Goal: Book appointment/travel/reservation: Book appointment/travel/reservation

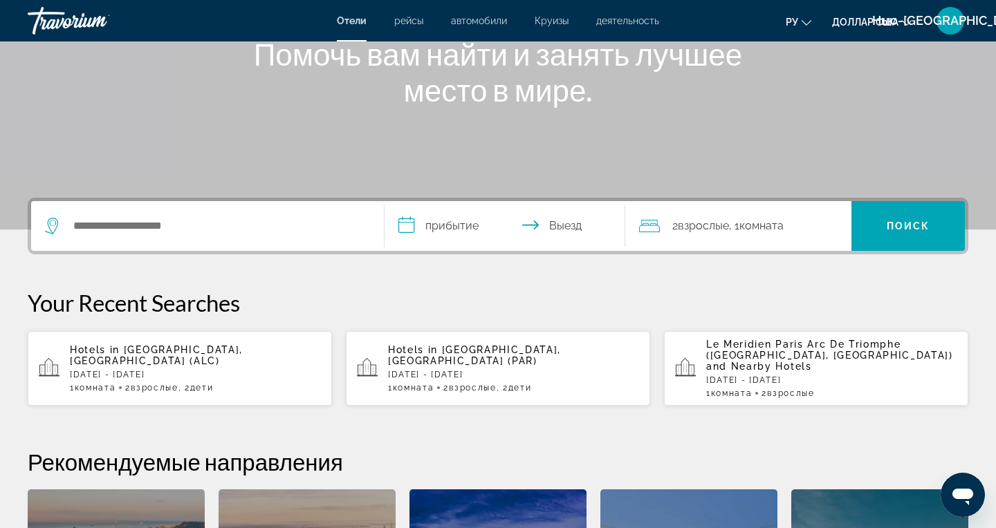
scroll to position [182, 0]
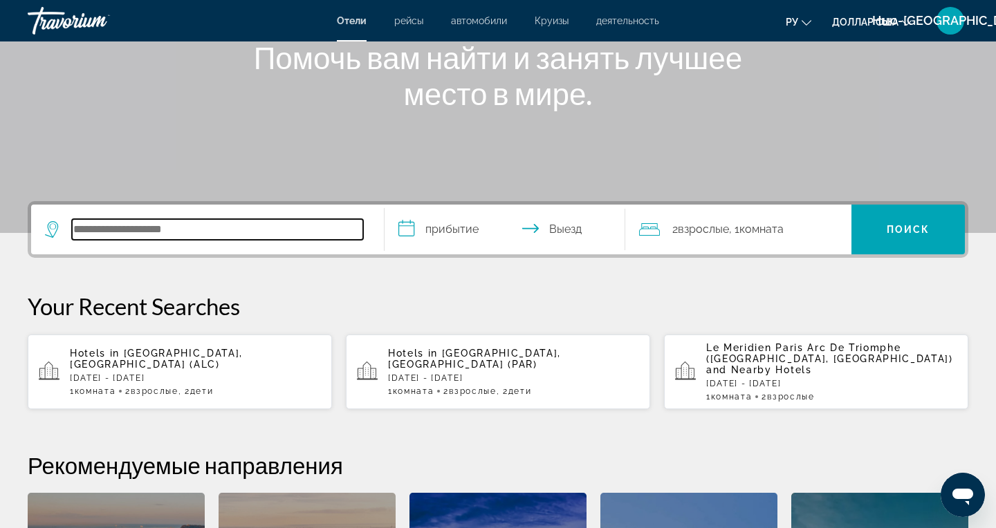
click at [110, 231] on input "Поиск отеля" at bounding box center [217, 229] width 291 height 21
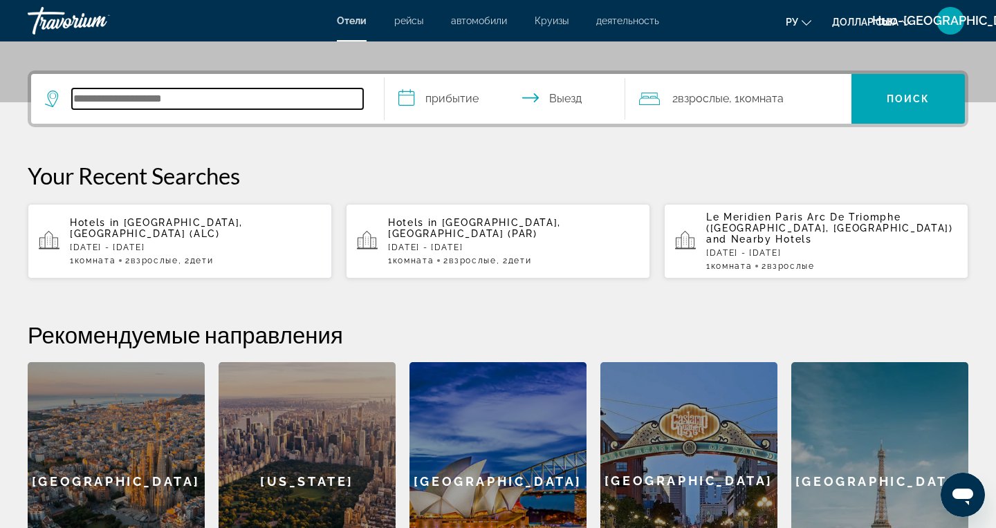
scroll to position [338, 0]
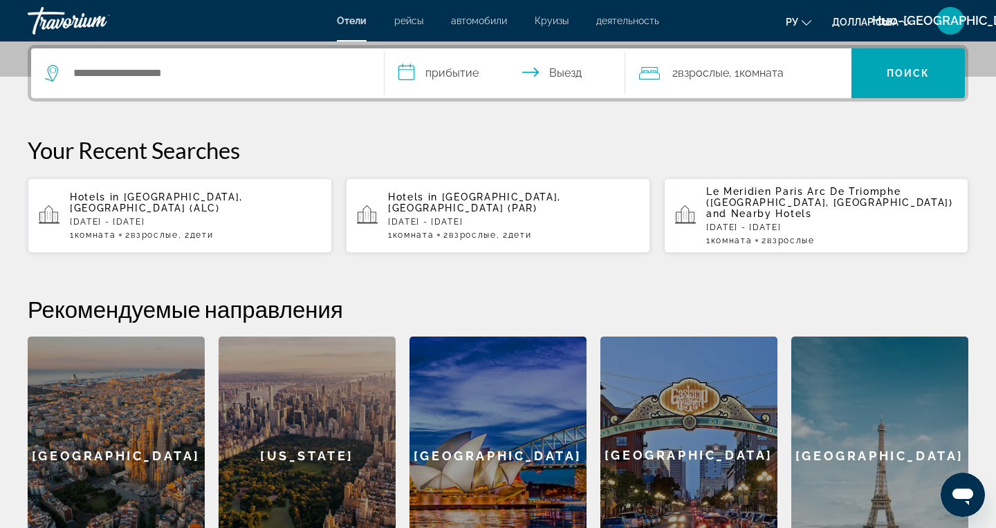
click at [109, 442] on div "Barcelona" at bounding box center [116, 456] width 177 height 238
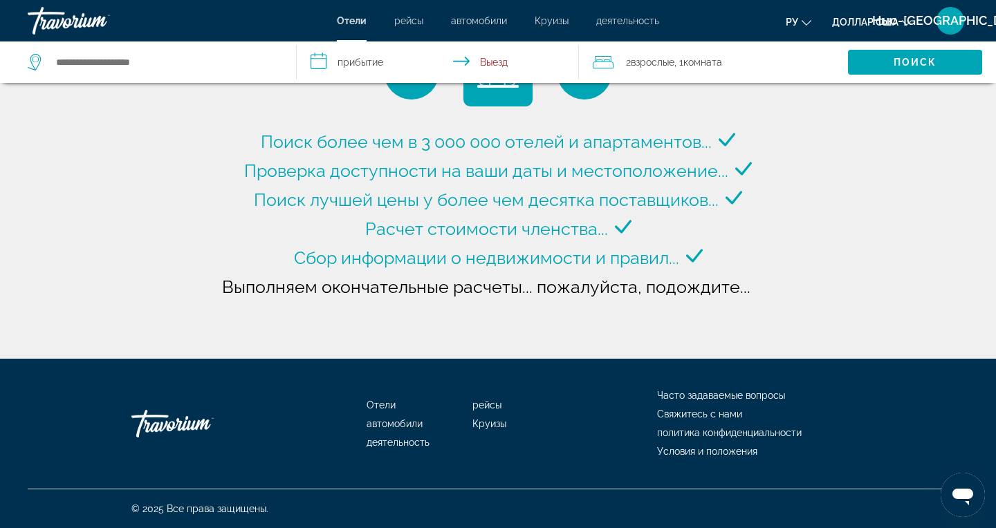
type input "**********"
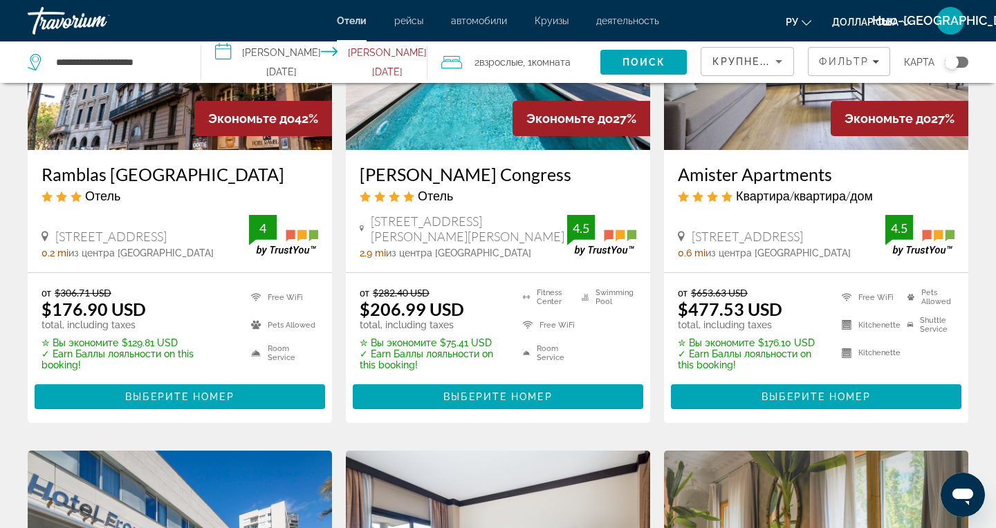
scroll to position [206, 0]
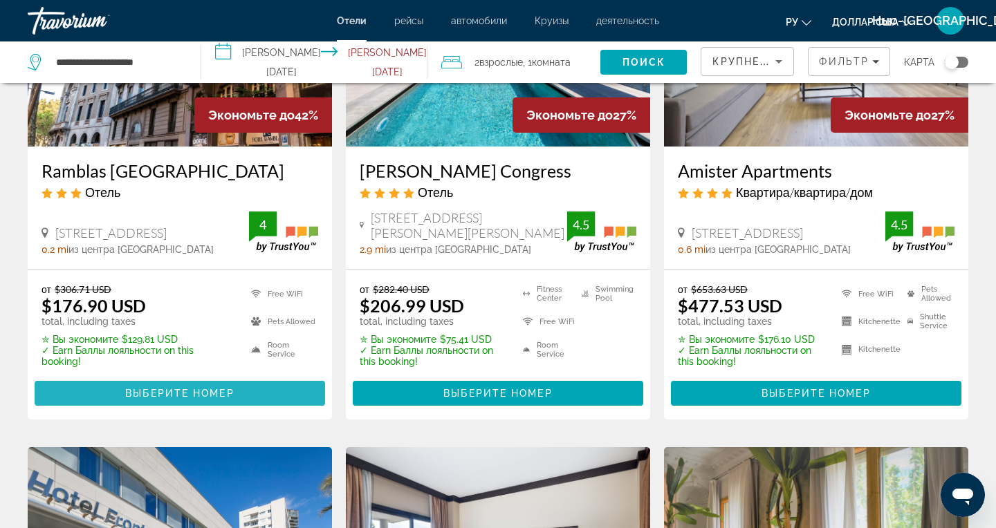
click at [161, 405] on span "Основное содержание" at bounding box center [180, 393] width 290 height 33
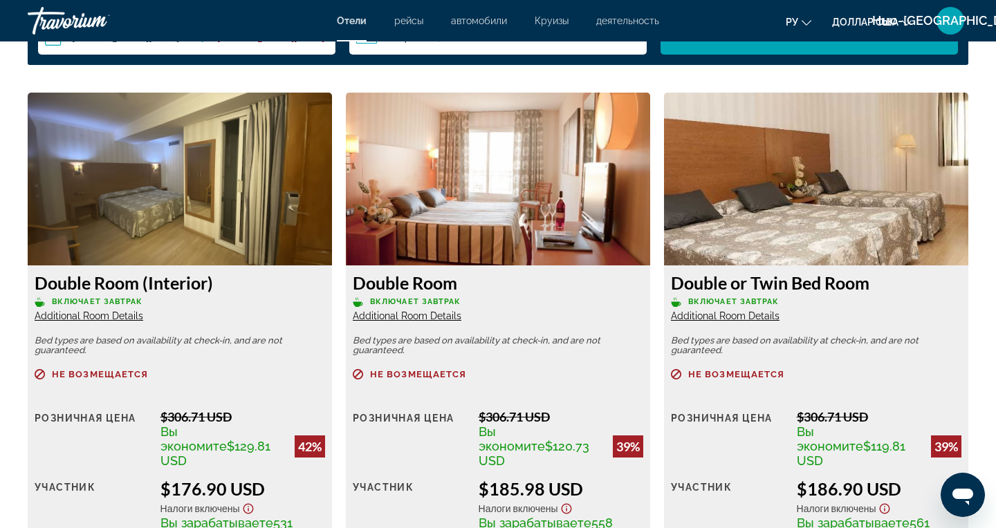
scroll to position [1865, 0]
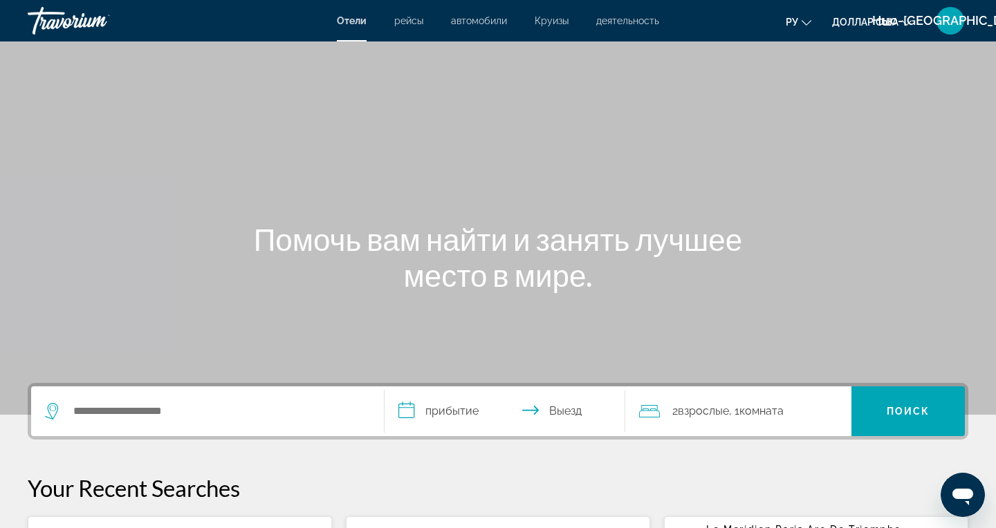
click at [409, 14] on div "Отели рейсы автомобили Круизы деятельность Отели рейсы автомобили Круизы деятел…" at bounding box center [498, 21] width 996 height 36
click at [407, 21] on font "рейсы" at bounding box center [408, 20] width 29 height 11
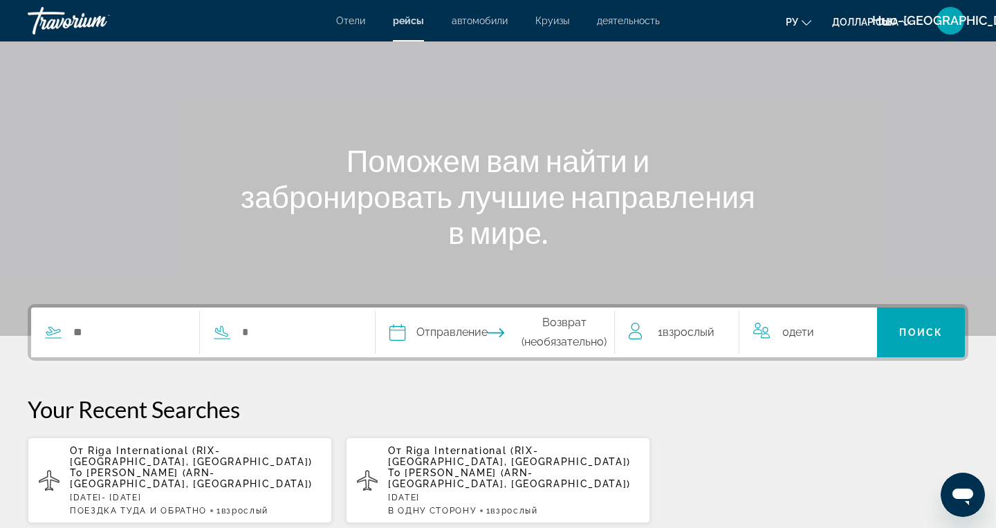
scroll to position [74, 0]
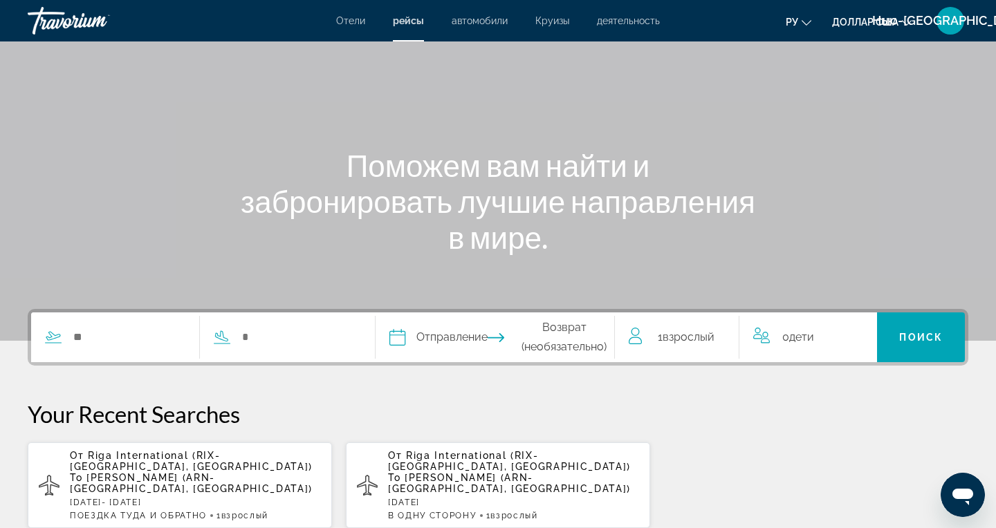
click at [490, 18] on font "автомобили" at bounding box center [480, 20] width 56 height 11
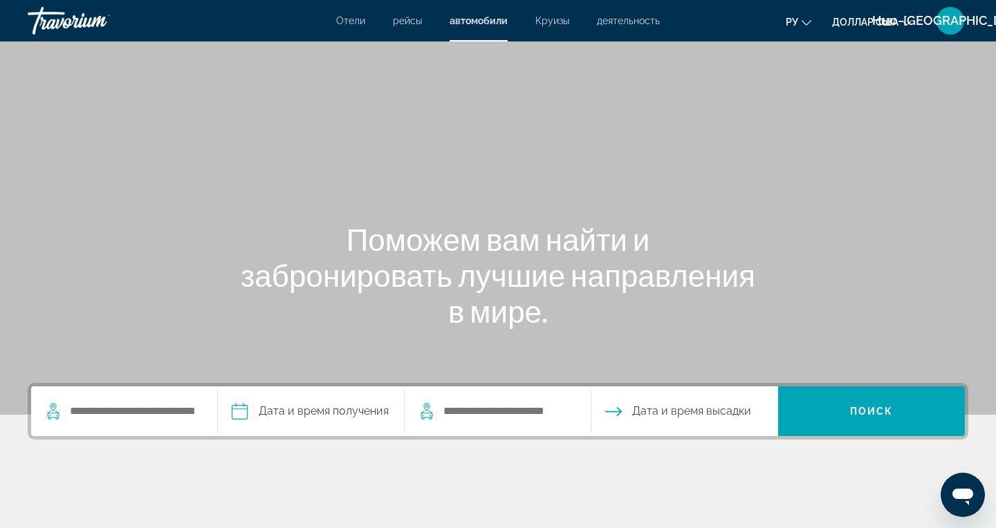
click at [398, 23] on font "рейсы" at bounding box center [407, 20] width 29 height 11
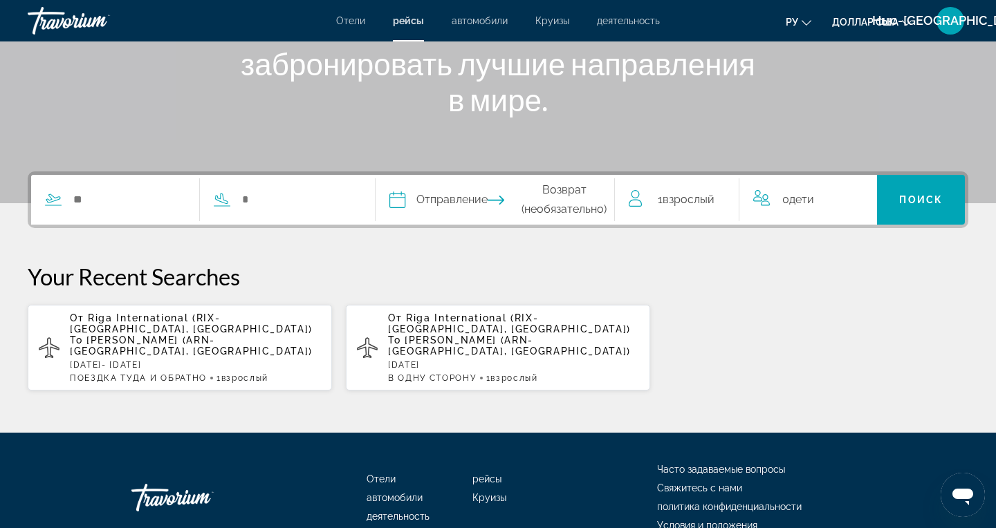
scroll to position [212, 0]
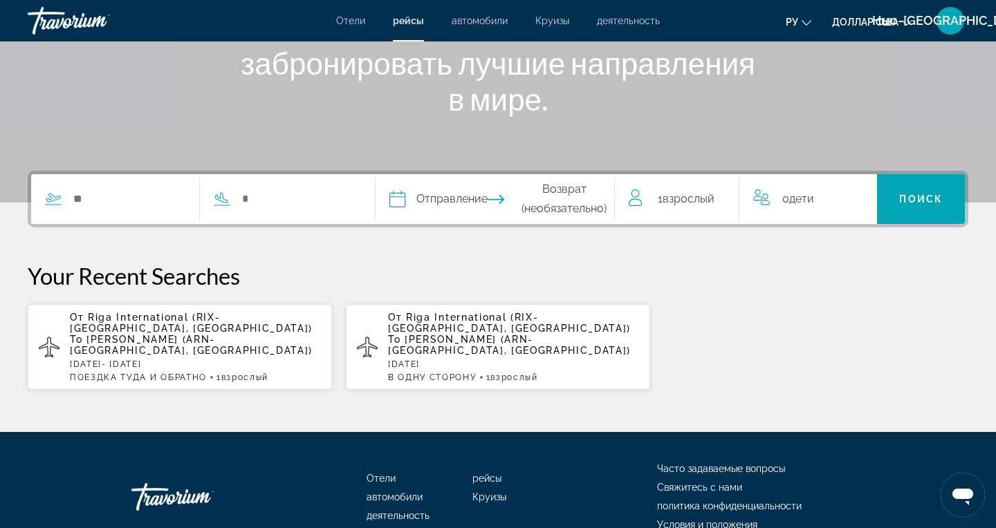
click at [127, 335] on div "От Riga International (RIX-Riga, Latvia) To Arlanda Intl (ARN-Stockholm, Sweden…" at bounding box center [195, 347] width 251 height 71
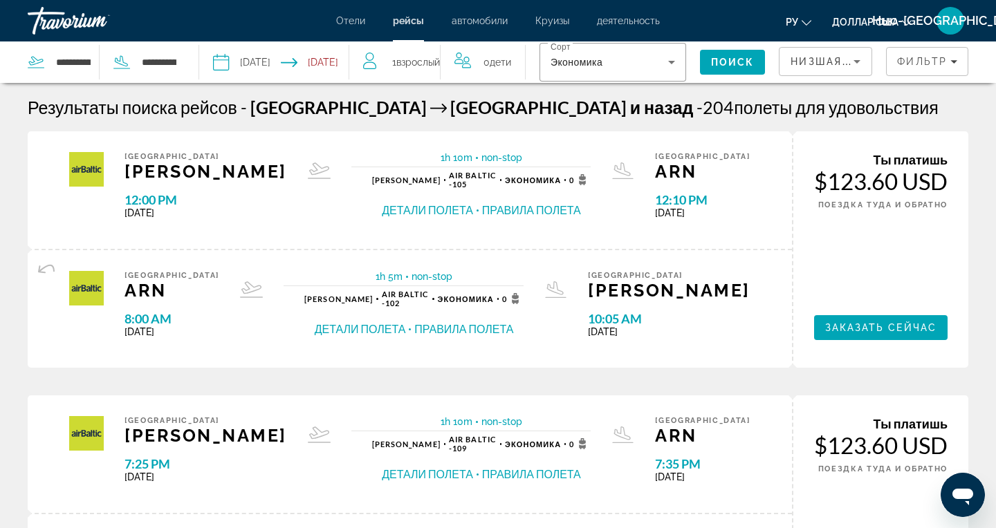
click at [465, 23] on font "автомобили" at bounding box center [480, 20] width 56 height 11
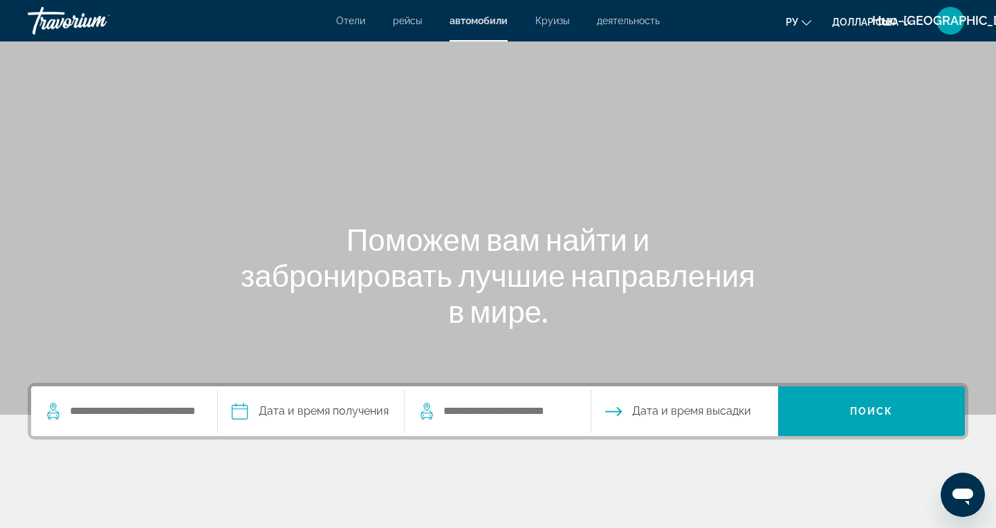
click at [551, 24] on font "Круизы" at bounding box center [552, 20] width 34 height 11
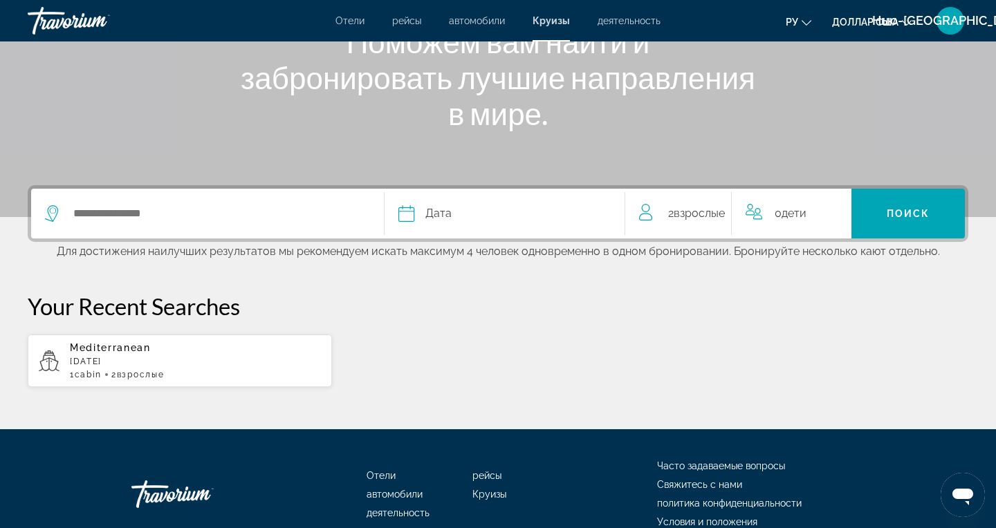
scroll to position [208, 0]
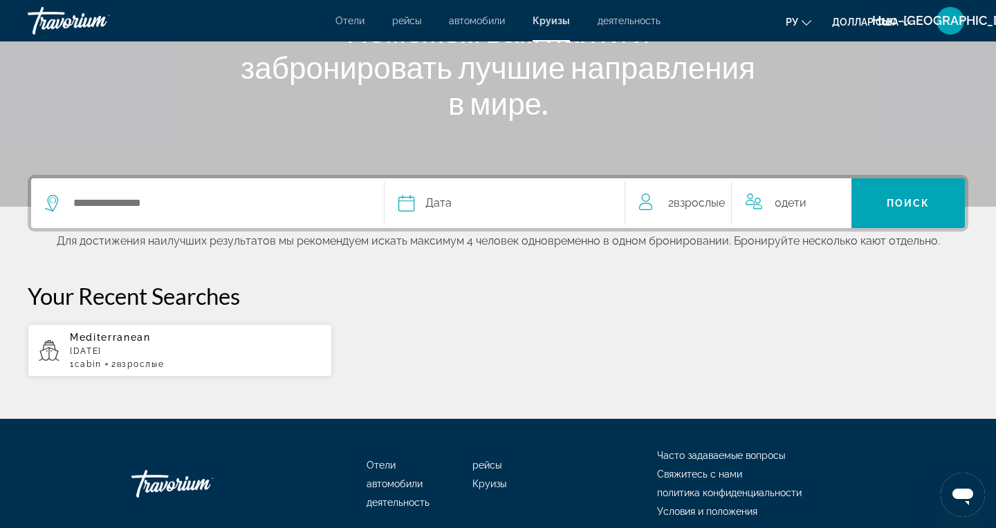
click at [84, 365] on span "cabin" at bounding box center [88, 365] width 27 height 10
type input "**********"
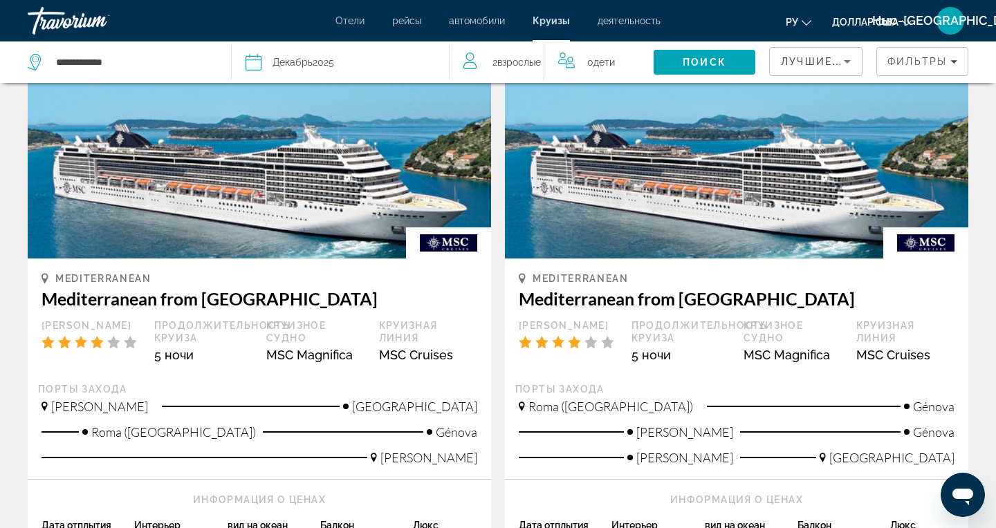
scroll to position [1204, 0]
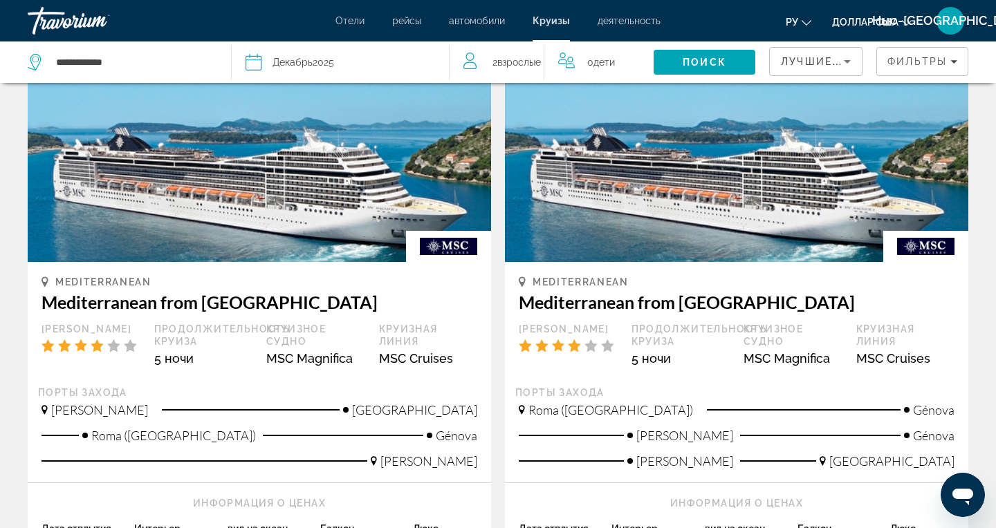
click at [617, 23] on font "деятельность" at bounding box center [628, 20] width 63 height 11
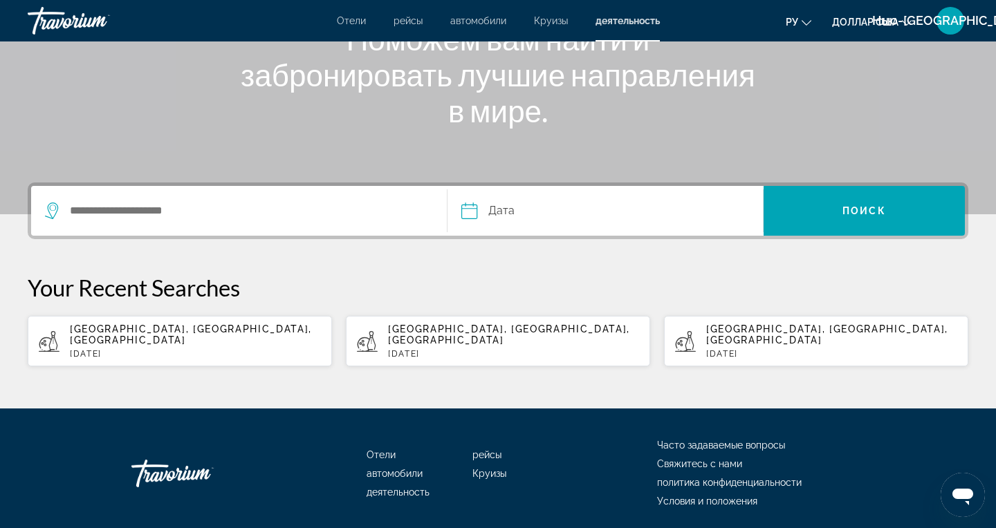
scroll to position [200, 0]
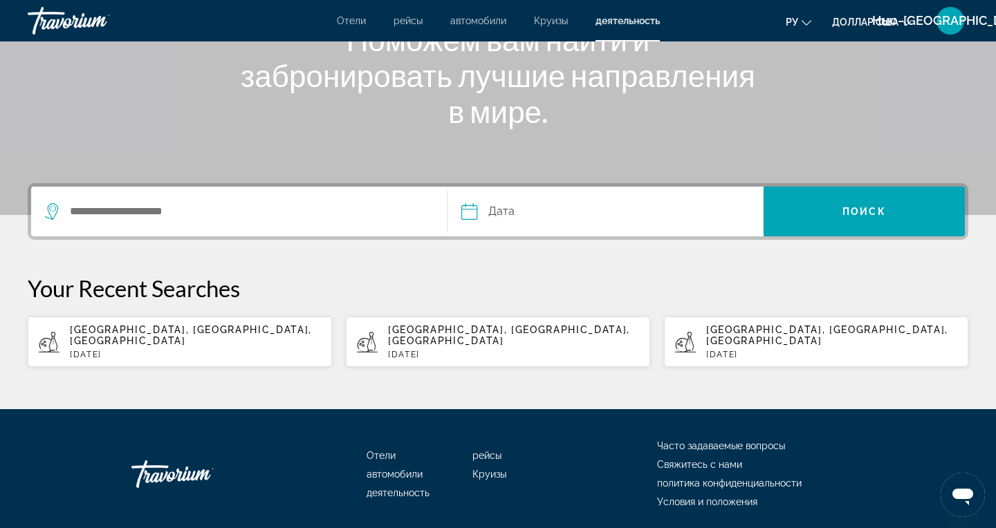
click at [430, 337] on div "Paris, Île-de-France, France Tue, 30 Sep" at bounding box center [513, 341] width 251 height 35
type input "**********"
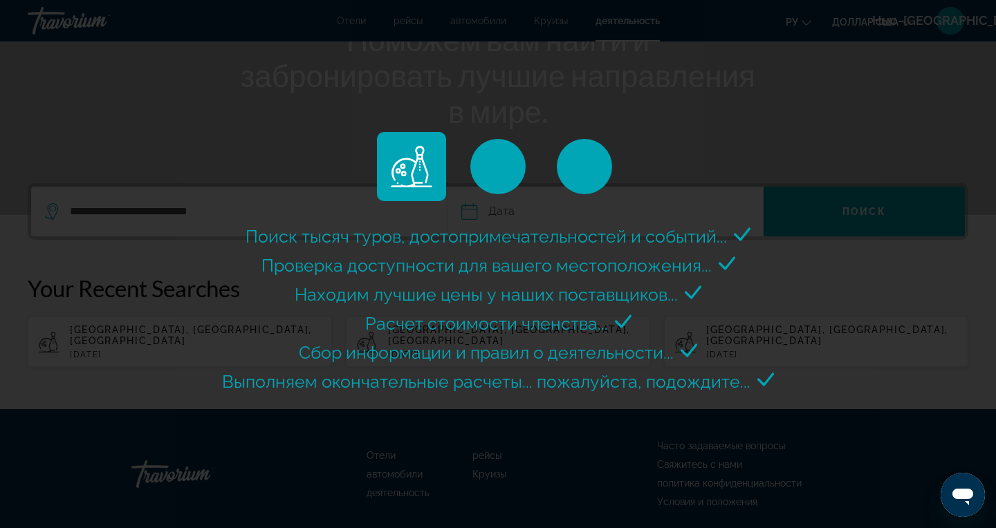
select select "*"
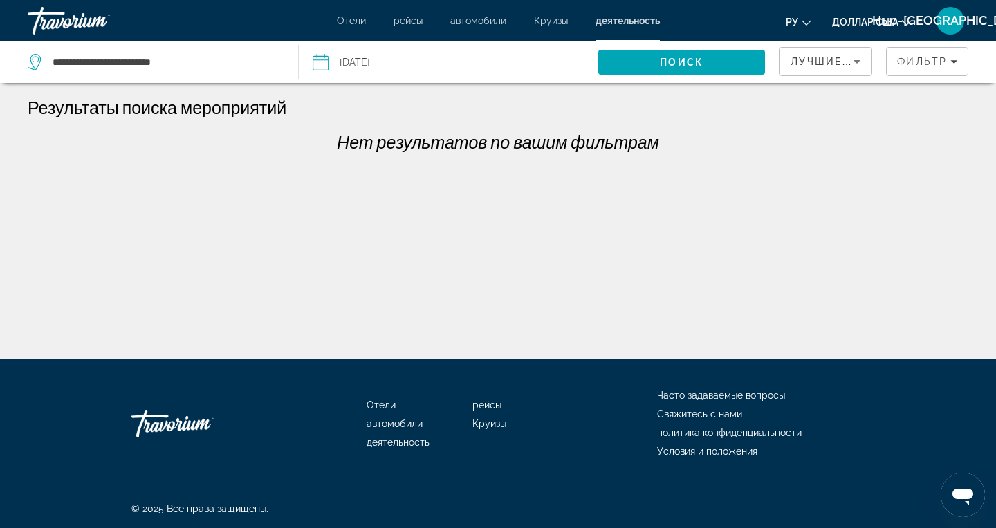
click at [351, 71] on input "Date: Sep 30, 2025" at bounding box center [379, 64] width 141 height 46
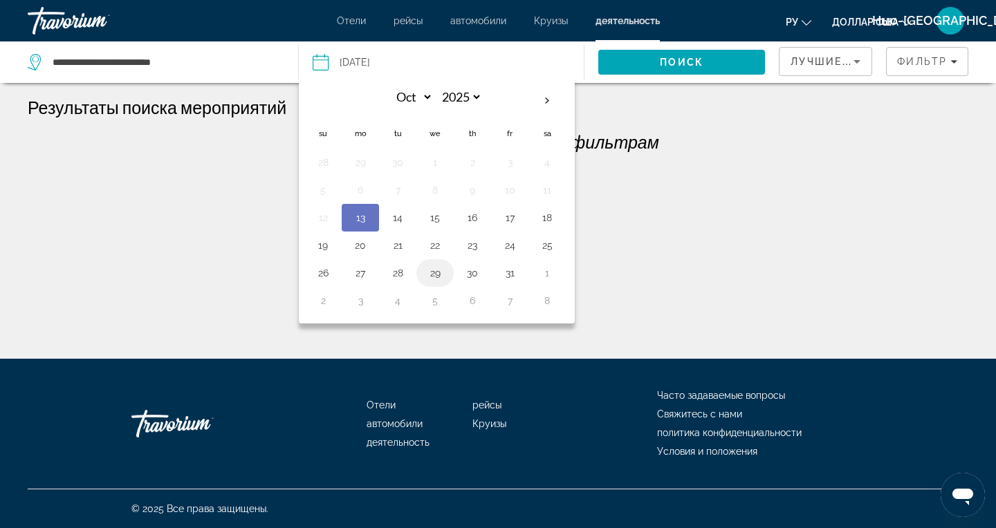
click at [433, 275] on button "29" at bounding box center [435, 272] width 22 height 19
type input "**********"
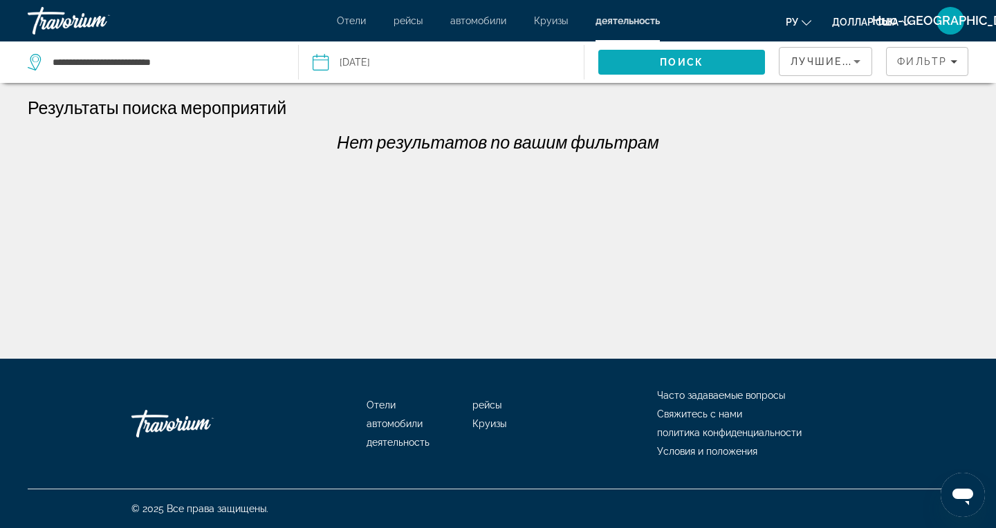
click at [696, 63] on span "Поиск" at bounding box center [682, 62] width 44 height 11
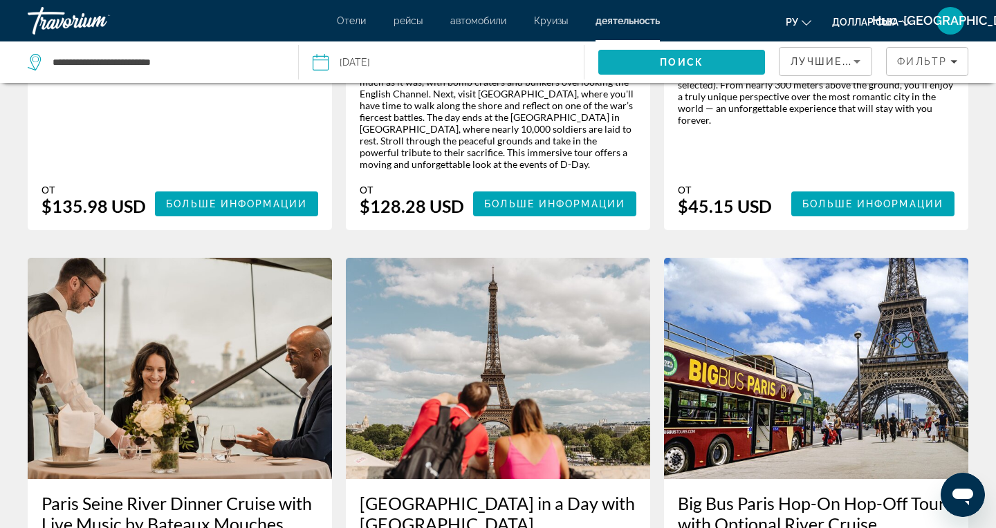
scroll to position [1158, 0]
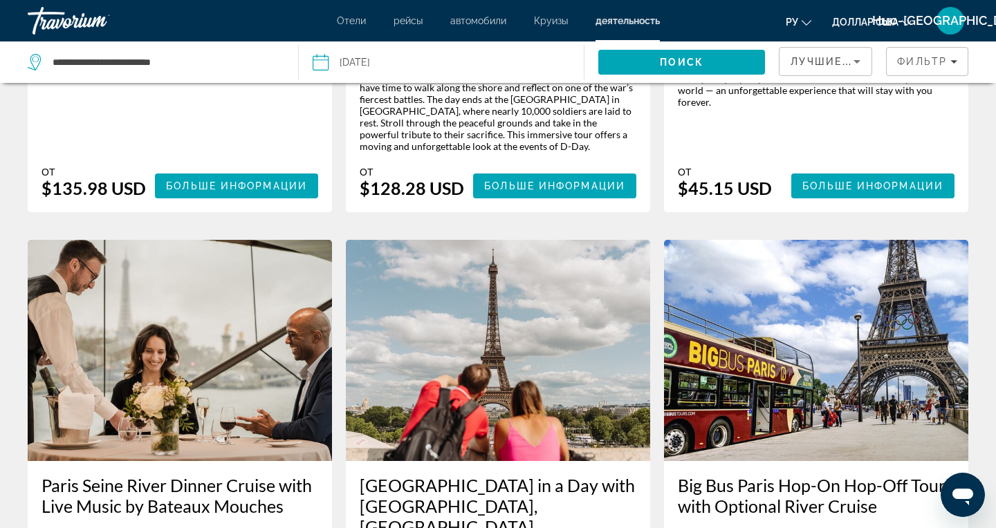
click at [775, 394] on img "Основное содержание" at bounding box center [816, 350] width 304 height 221
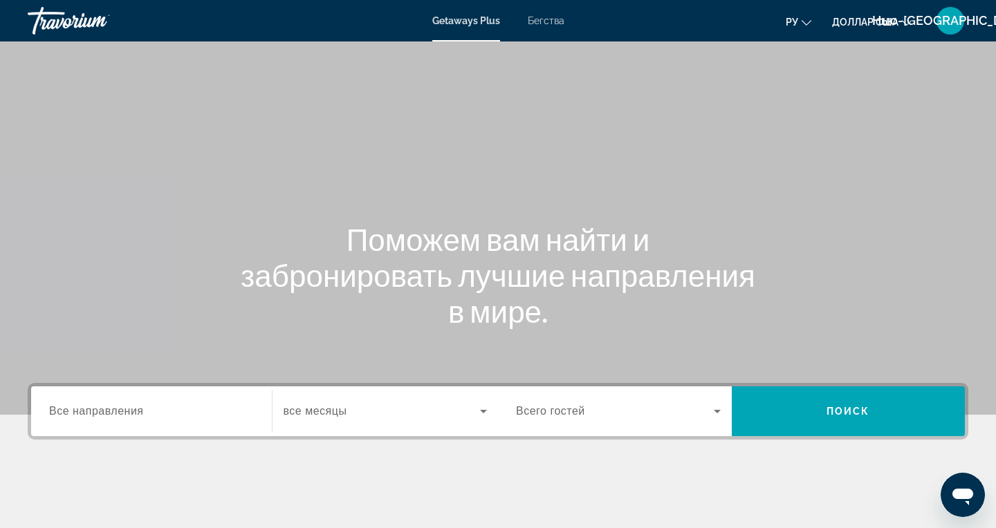
click at [75, 408] on span "Все направления" at bounding box center [96, 411] width 95 height 12
click at [75, 408] on input "Destination Все направления" at bounding box center [151, 412] width 205 height 17
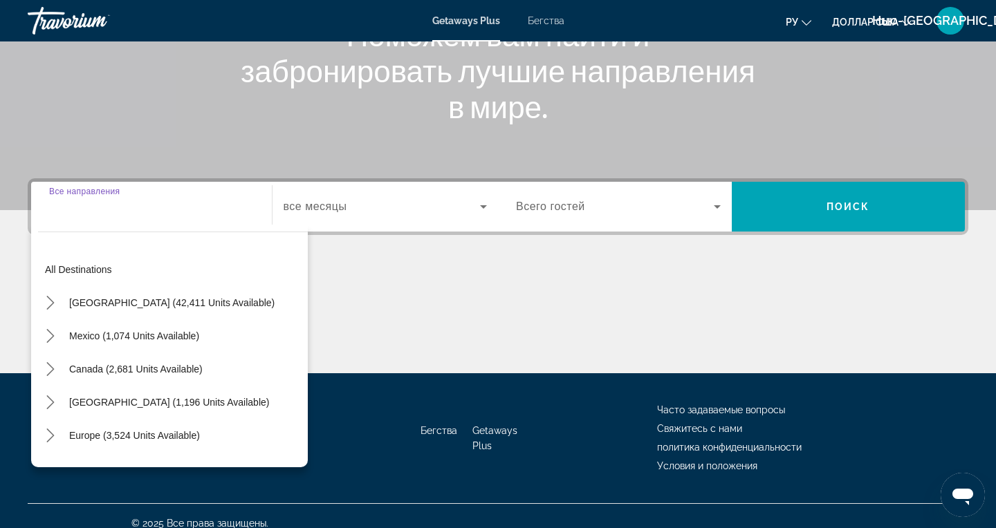
scroll to position [219, 0]
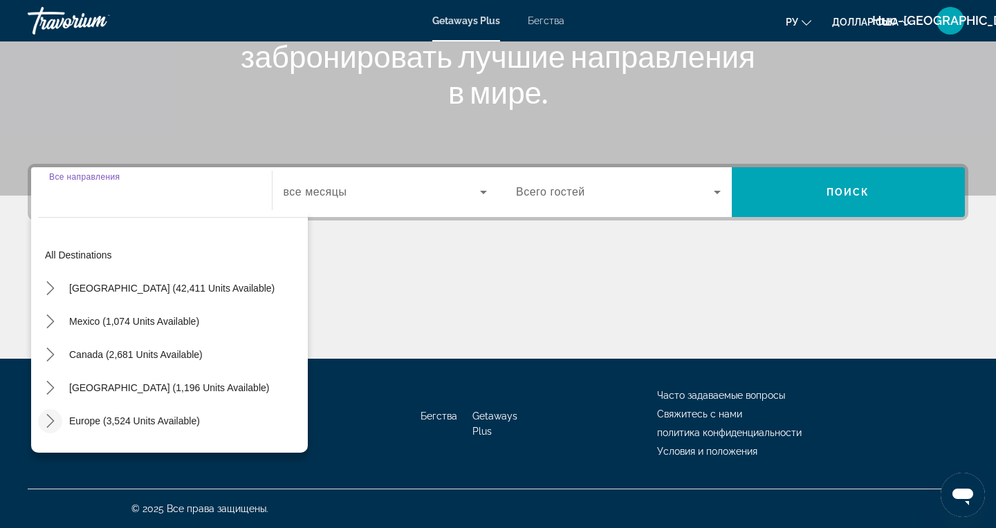
click at [50, 425] on icon "Toggle Europe (3,524 units available) submenu" at bounding box center [51, 421] width 14 height 14
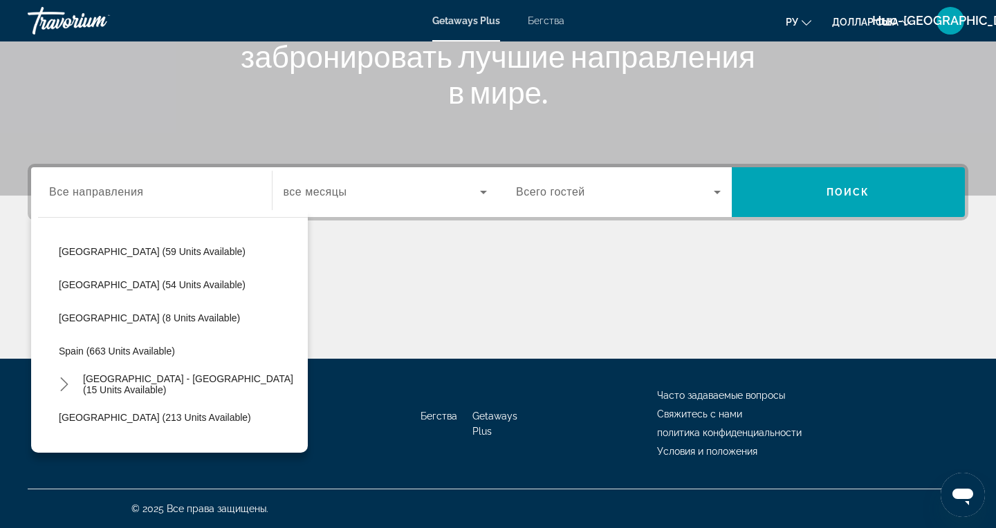
scroll to position [537, 0]
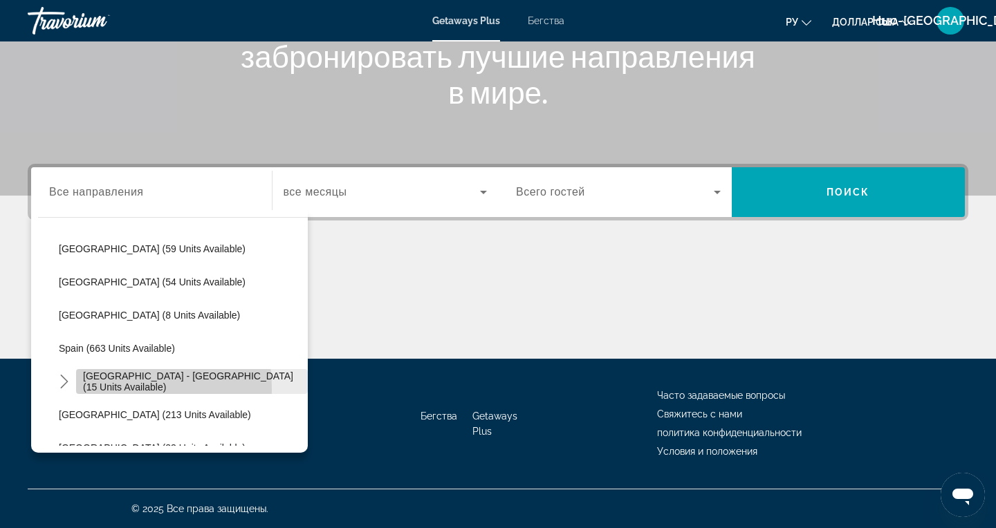
click at [77, 390] on span "Select destination: Spain - Canary Islands (15 units available)" at bounding box center [192, 381] width 232 height 33
type input "**********"
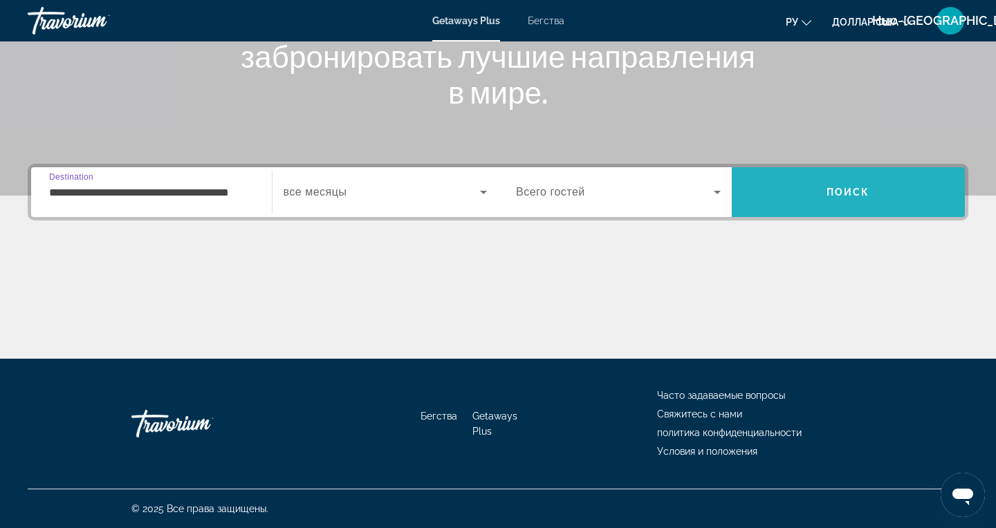
click at [839, 182] on span "Поиск" at bounding box center [849, 192] width 234 height 33
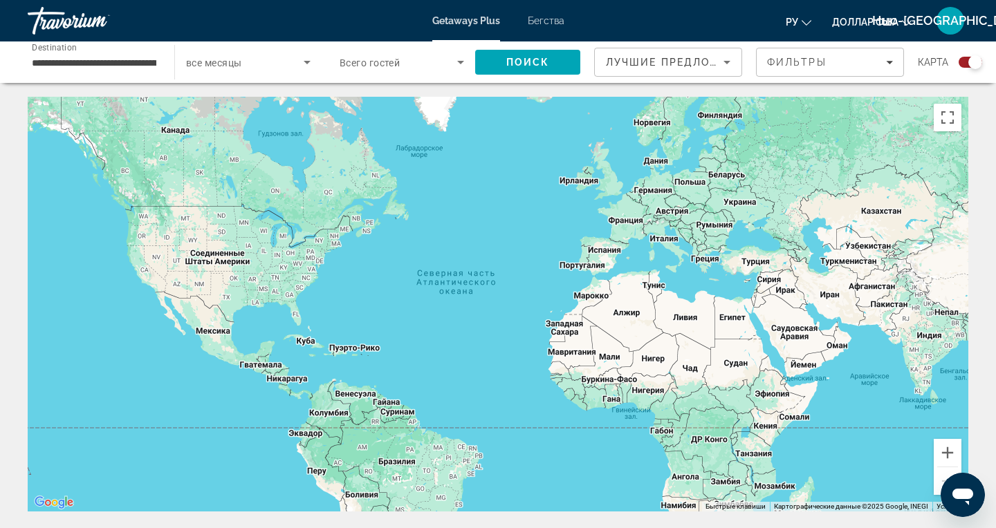
click at [535, 24] on font "Бегства" at bounding box center [546, 20] width 37 height 11
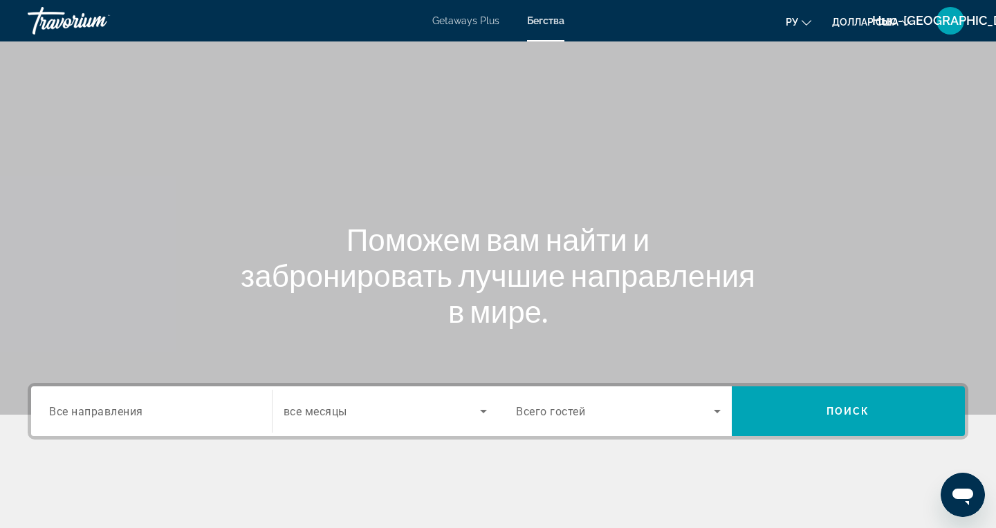
click at [71, 409] on span "Все направления" at bounding box center [96, 411] width 94 height 13
click at [71, 409] on input "Destination Все направления" at bounding box center [151, 412] width 205 height 17
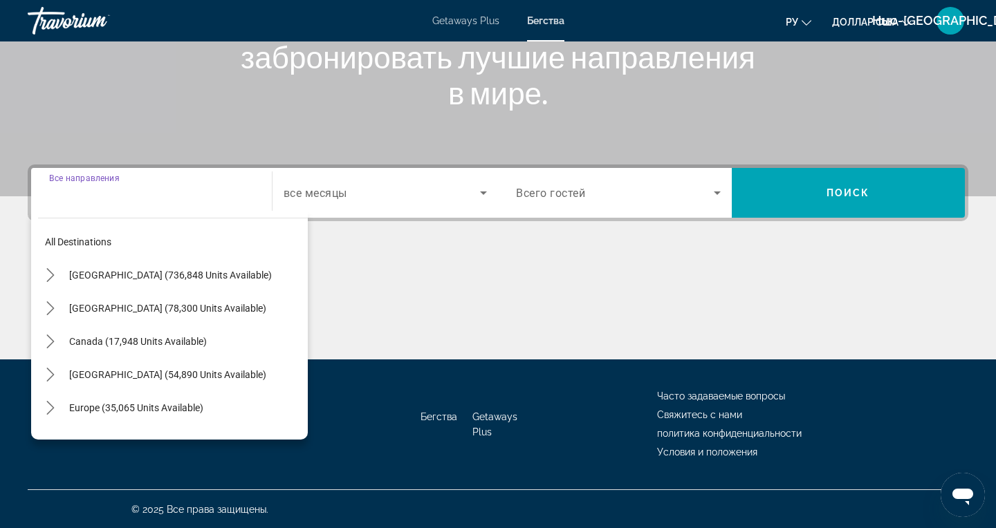
scroll to position [219, 0]
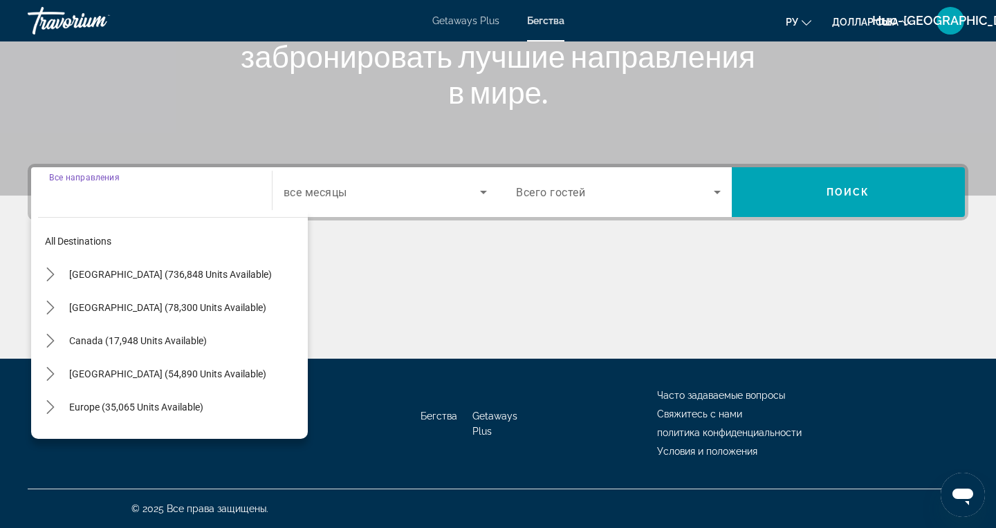
click at [37, 409] on div "All destinations United States (736,848 units available) Mexico (78,300 units a…" at bounding box center [169, 324] width 277 height 229
click at [59, 410] on mat-icon "Toggle Europe (35,065 units available) submenu" at bounding box center [50, 408] width 24 height 24
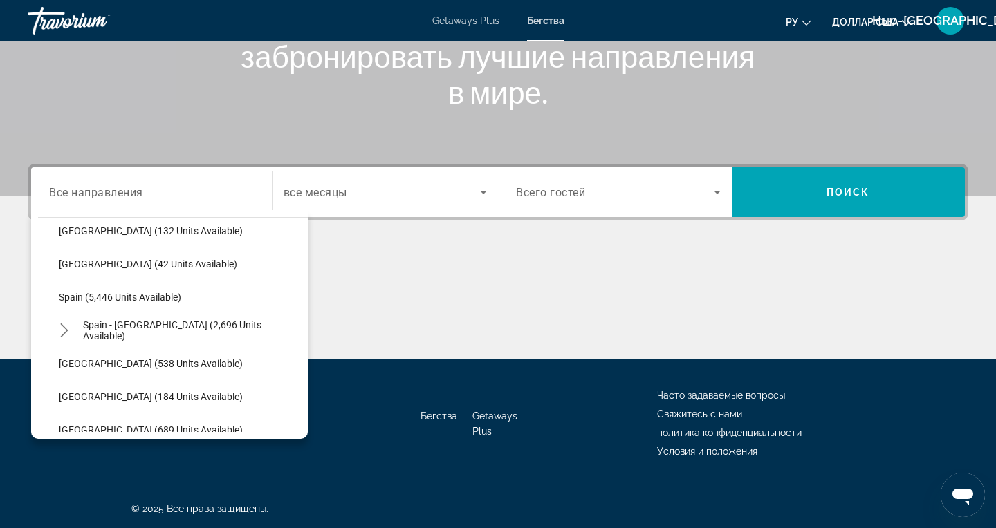
scroll to position [675, 0]
click at [106, 326] on span "Spain - Canary Islands (2,696 units available)" at bounding box center [192, 330] width 218 height 22
type input "**********"
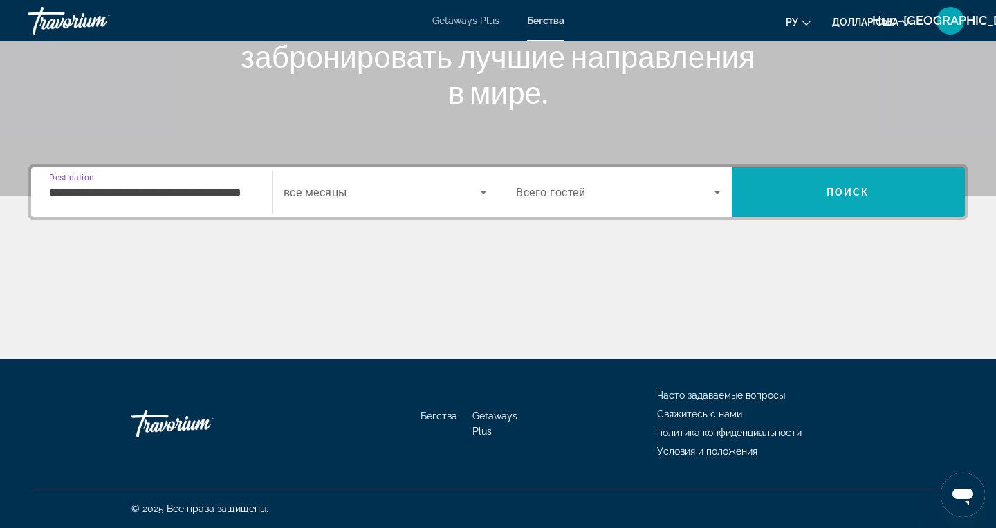
click at [828, 171] on span "Search" at bounding box center [849, 192] width 234 height 50
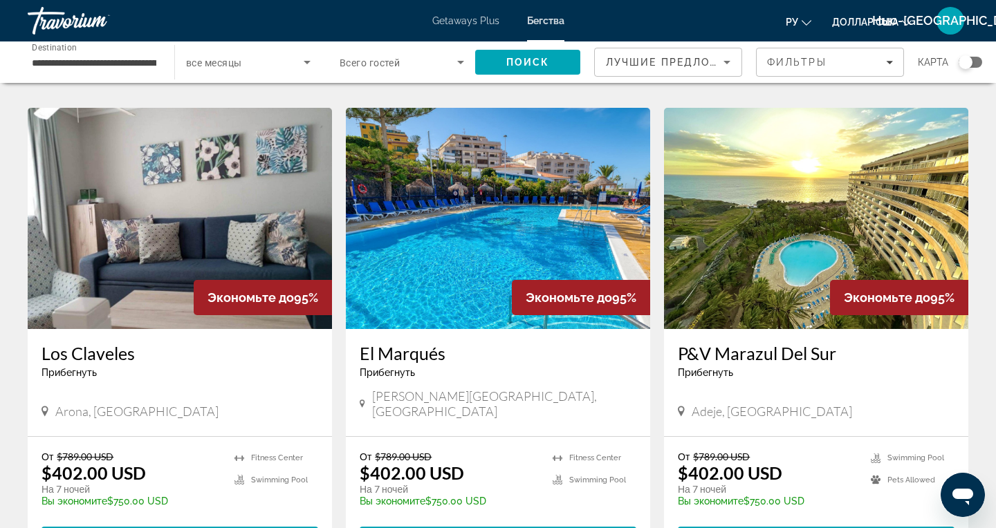
scroll to position [534, 0]
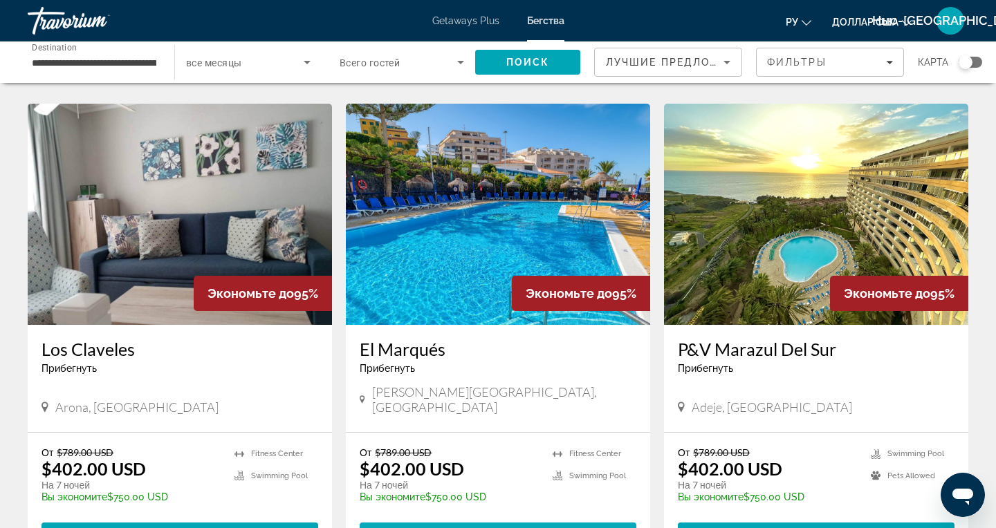
click at [445, 528] on span "View Resort" at bounding box center [472, 535] width 82 height 11
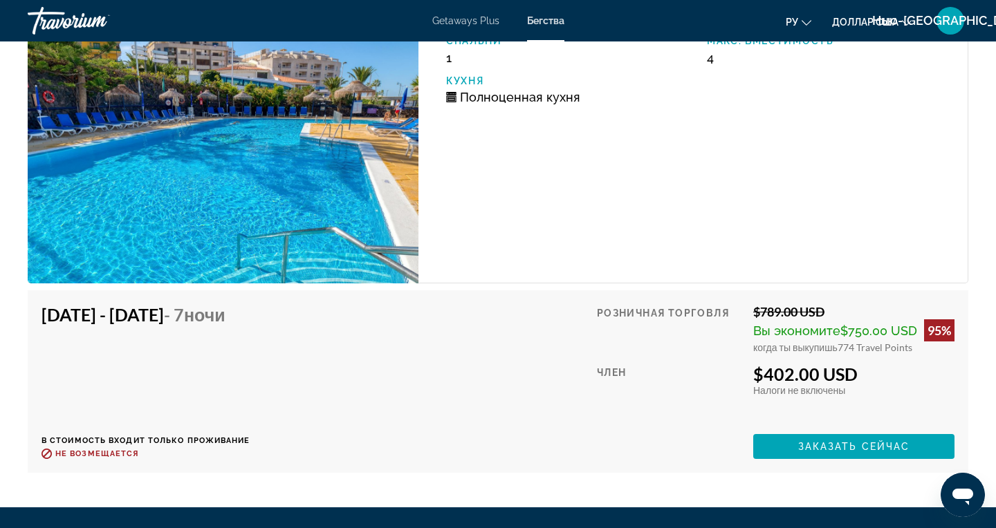
scroll to position [2476, 0]
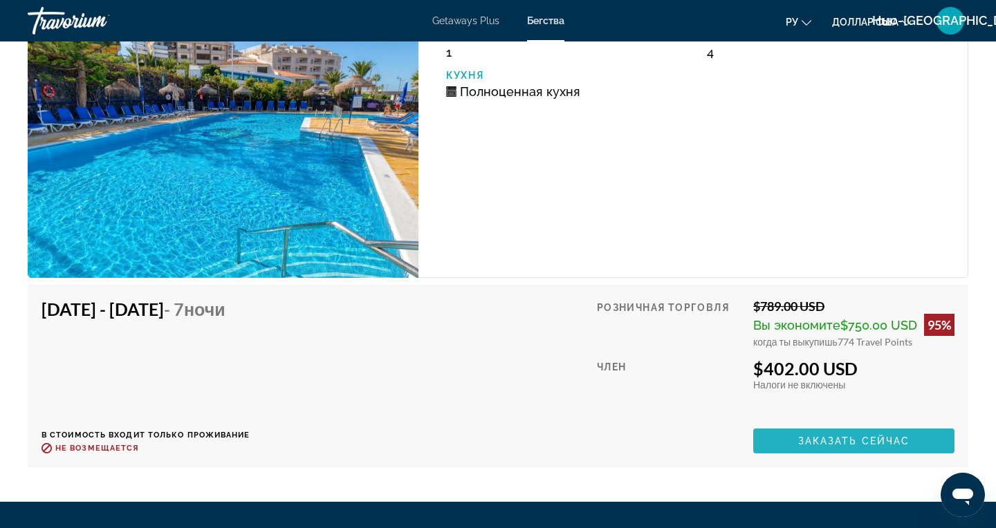
click at [829, 446] on span "Заказать сейчас" at bounding box center [854, 441] width 112 height 11
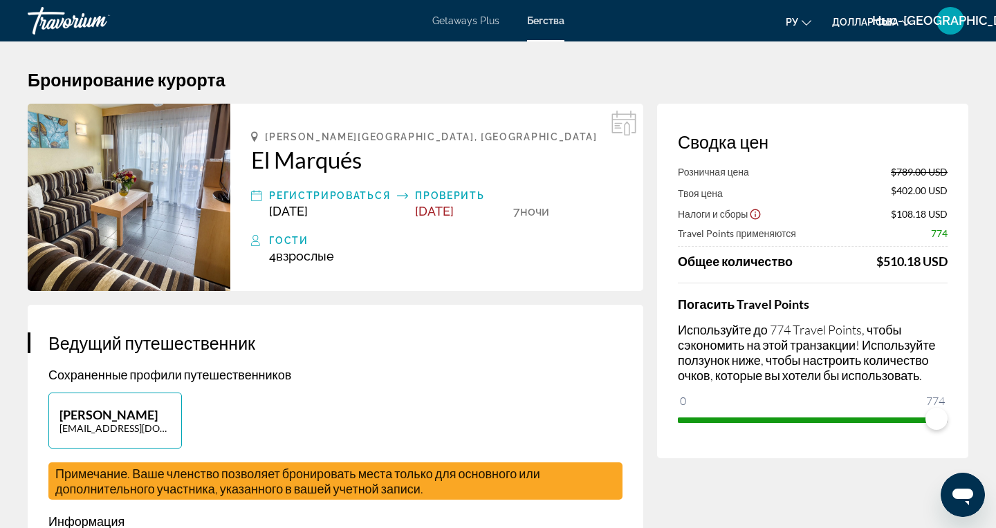
drag, startPoint x: 0, startPoint y: 0, endPoint x: 149, endPoint y: 314, distance: 347.4
